Goal: Navigation & Orientation: Find specific page/section

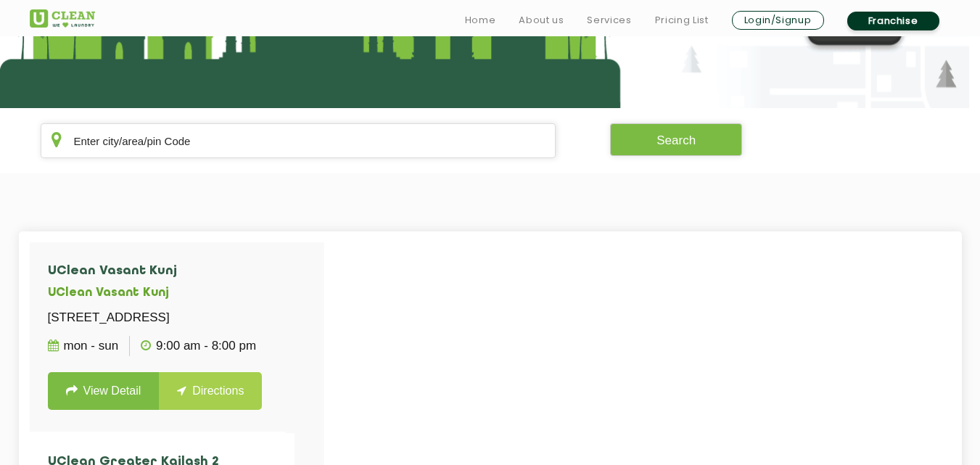
scroll to position [227, 0]
click at [236, 128] on input "text" at bounding box center [299, 140] width 516 height 35
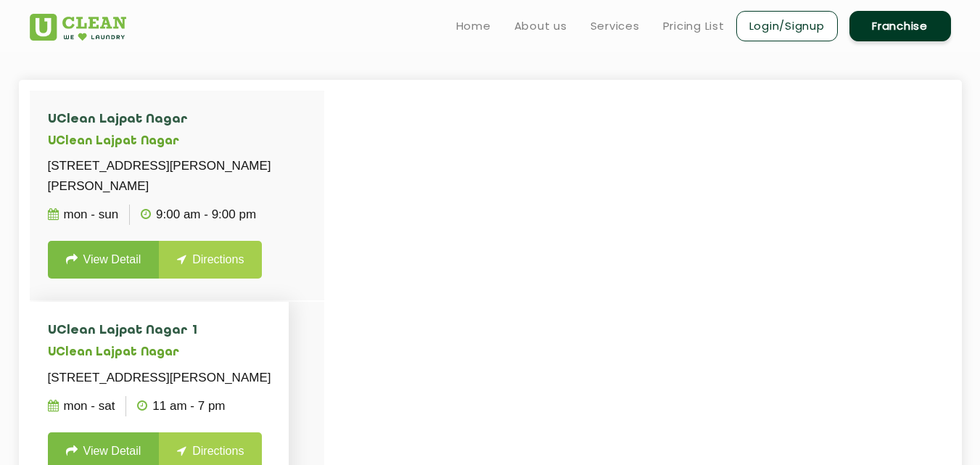
scroll to position [377, 0]
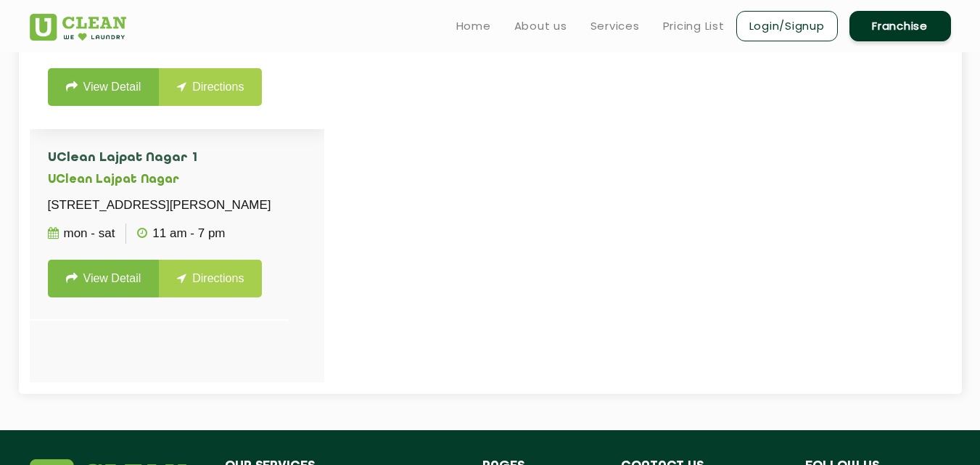
click at [299, 123] on li "UClean Lajpat Nagar [STREET_ADDRESS][PERSON_NAME][PERSON_NAME] Mon - Sun 9:00 A…" at bounding box center [177, 23] width 294 height 211
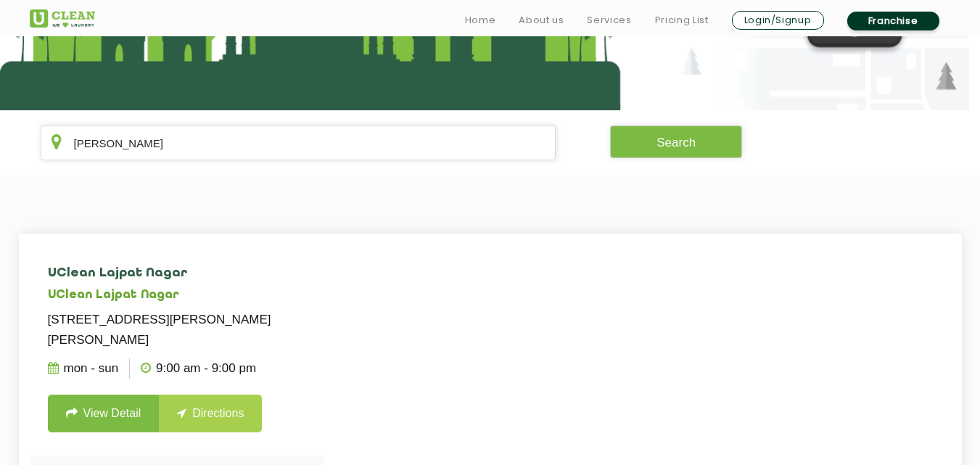
scroll to position [261, 0]
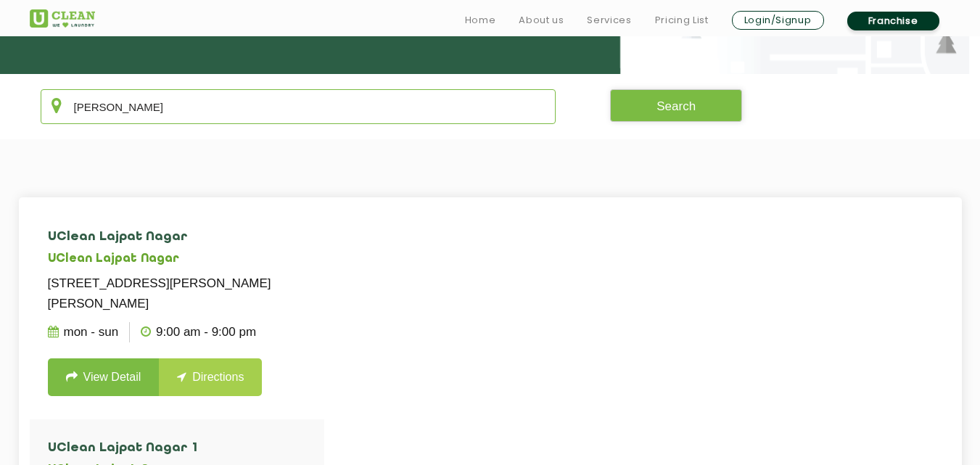
click at [275, 104] on input "[PERSON_NAME]" at bounding box center [299, 106] width 516 height 35
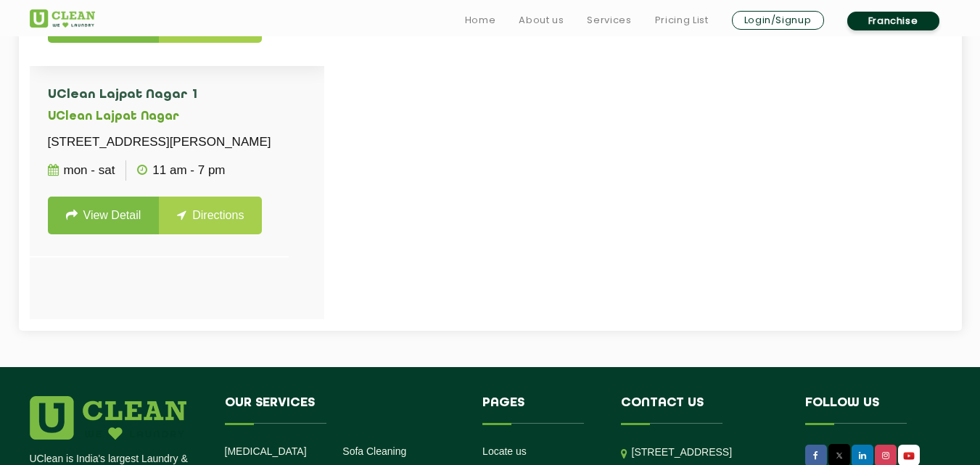
scroll to position [624, 0]
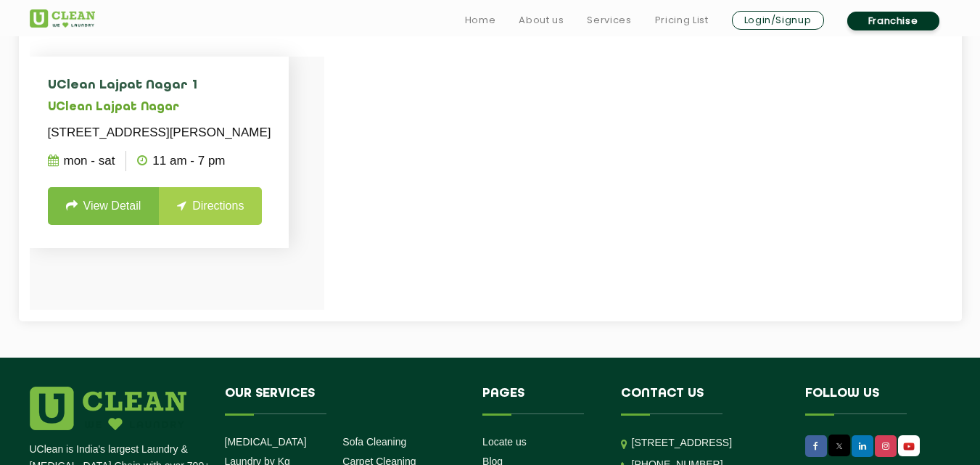
click at [271, 93] on h4 "UClean Lajpat Nagar 1" at bounding box center [159, 85] width 223 height 15
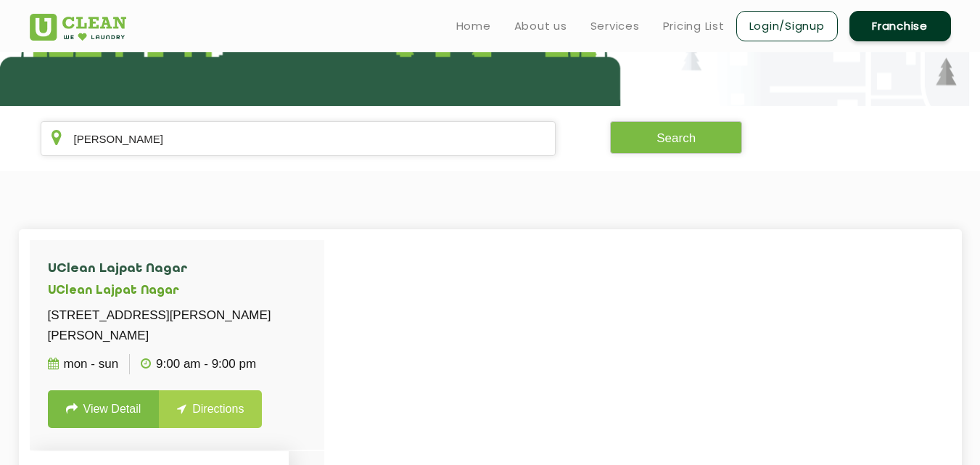
scroll to position [212, 0]
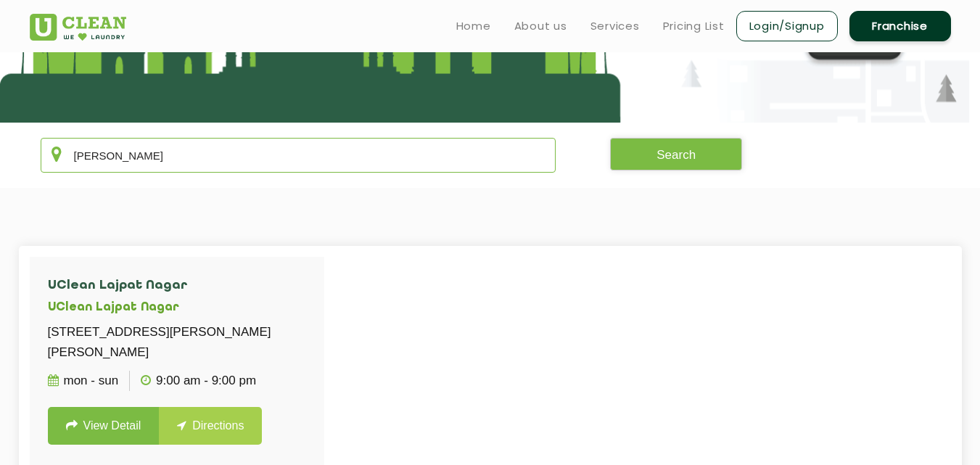
click at [265, 152] on input "[PERSON_NAME]" at bounding box center [299, 155] width 516 height 35
type input "l"
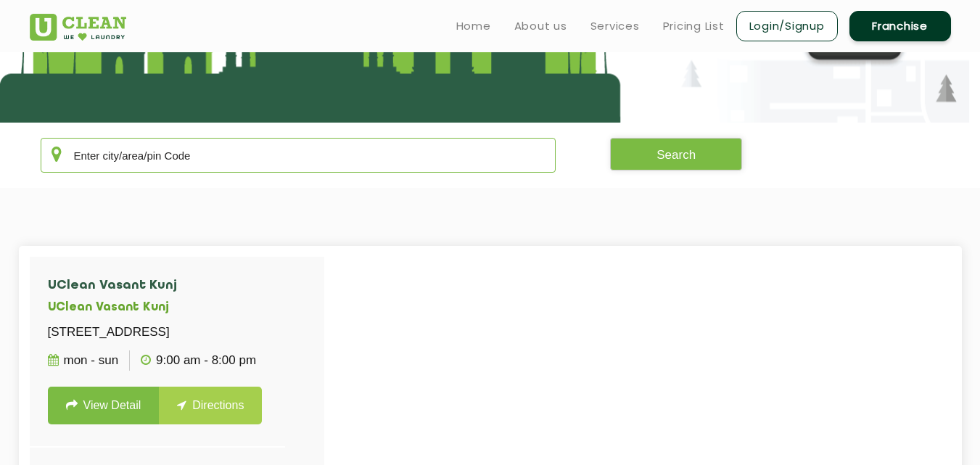
click at [265, 152] on input "text" at bounding box center [299, 155] width 516 height 35
click at [101, 178] on section "Search" at bounding box center [490, 155] width 980 height 65
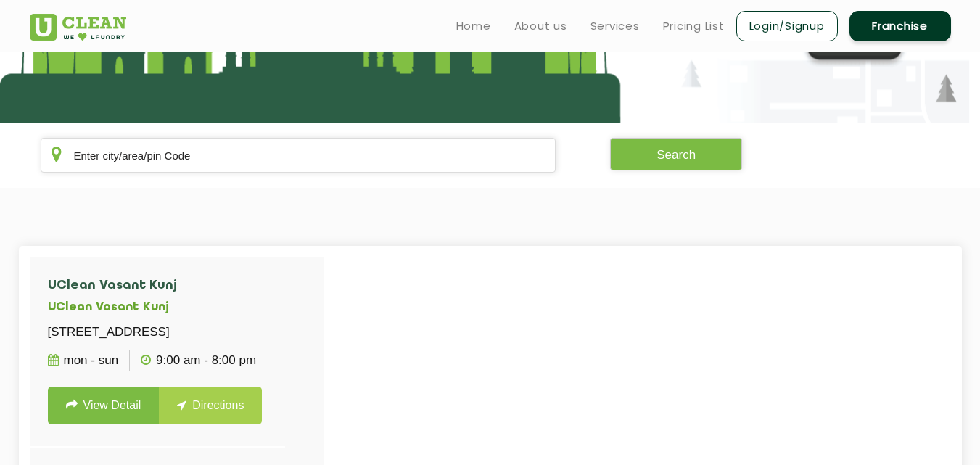
click at [102, 177] on section "Search" at bounding box center [490, 155] width 980 height 65
click at [124, 153] on input "text" at bounding box center [299, 155] width 516 height 35
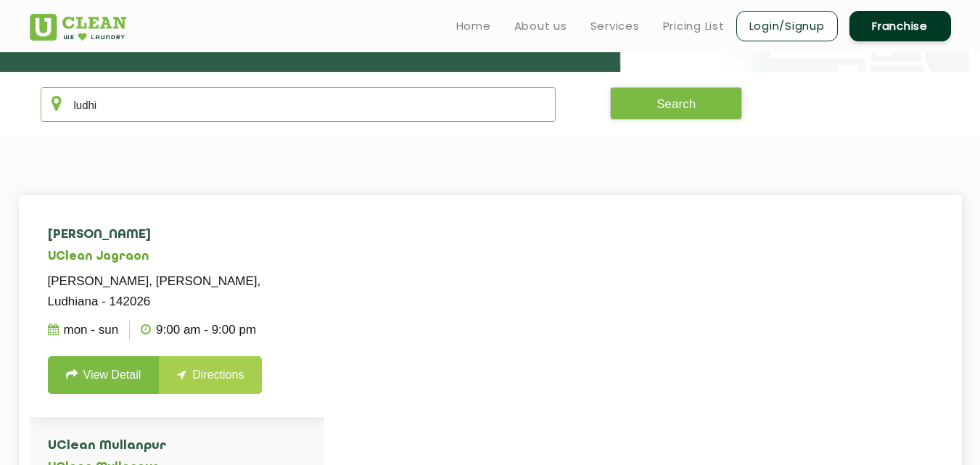
scroll to position [223, 0]
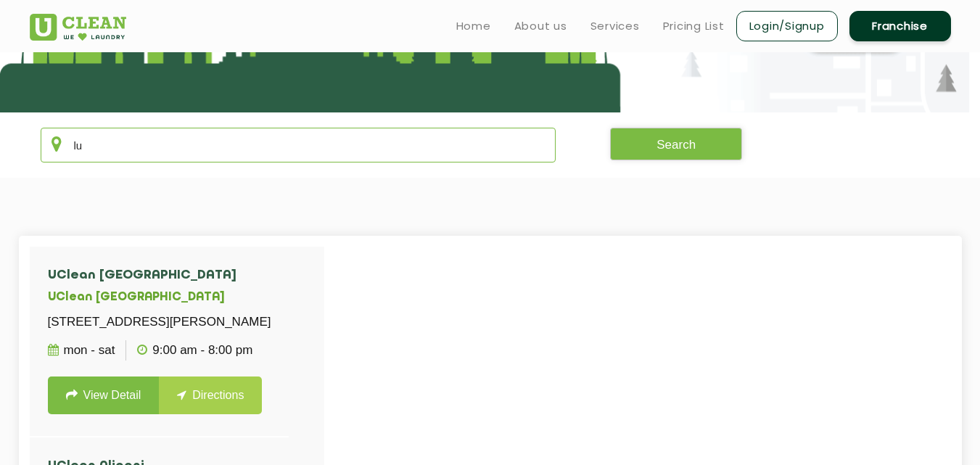
type input "l"
